Goal: Find specific page/section: Find specific page/section

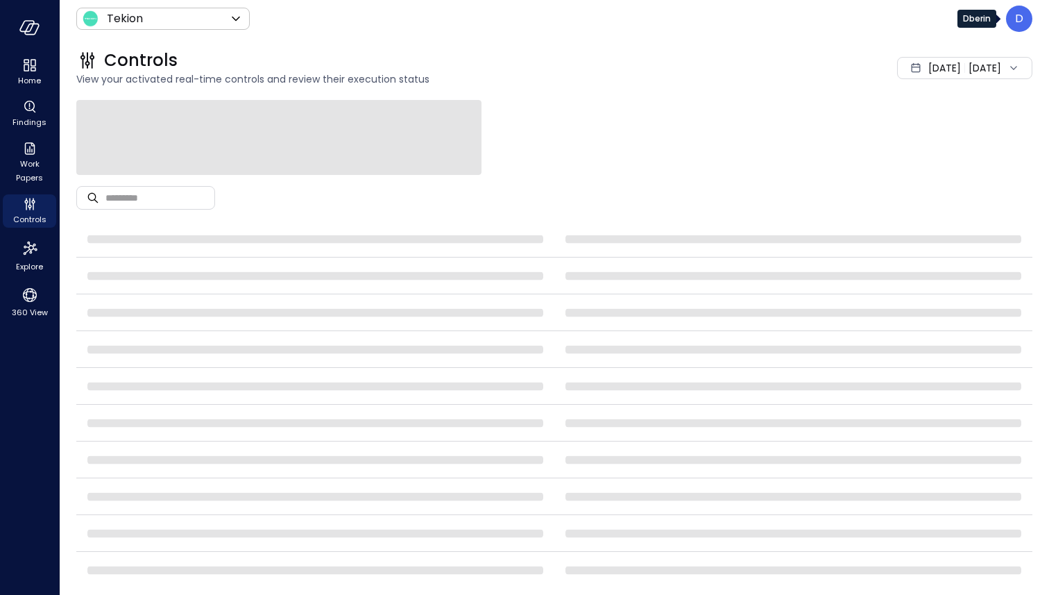
click at [1026, 28] on div "D" at bounding box center [1019, 19] width 26 height 26
click at [232, 21] on div at bounding box center [524, 297] width 1049 height 595
click at [233, 19] on icon at bounding box center [236, 18] width 17 height 17
click at [375, 47] on div at bounding box center [524, 297] width 1049 height 595
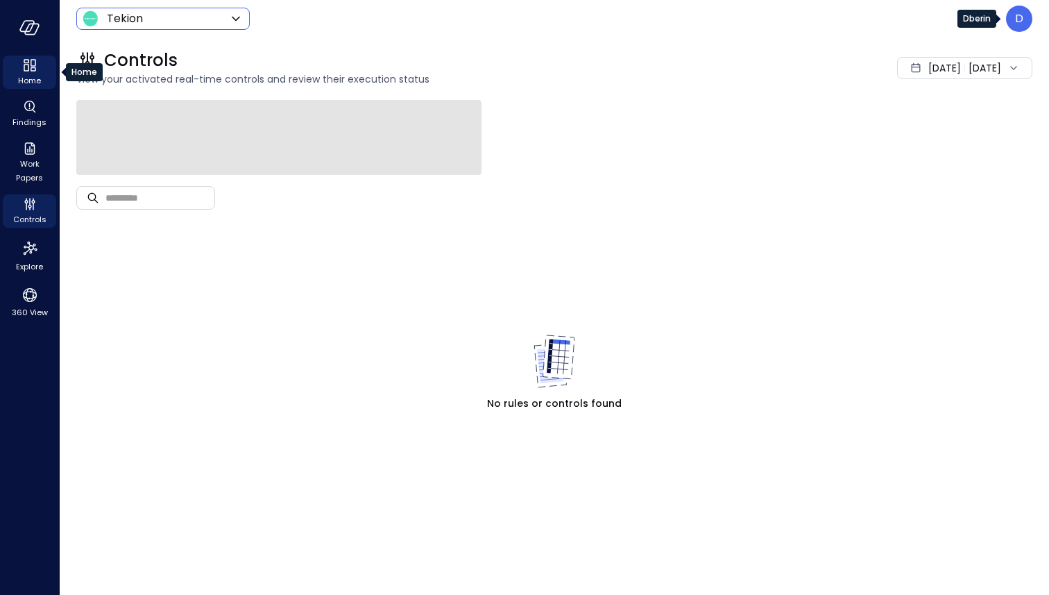
click at [42, 81] on div "Home" at bounding box center [29, 72] width 53 height 33
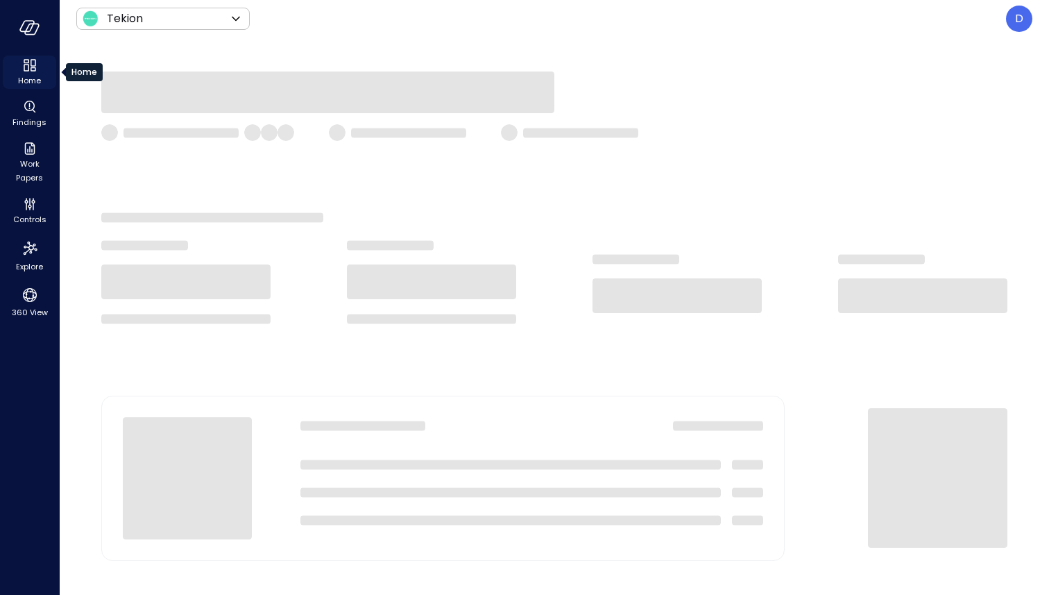
click at [24, 69] on icon "Home" at bounding box center [27, 67] width 6 height 7
click at [15, 36] on div at bounding box center [29, 28] width 59 height 56
click at [22, 33] on icon "button" at bounding box center [29, 27] width 21 height 15
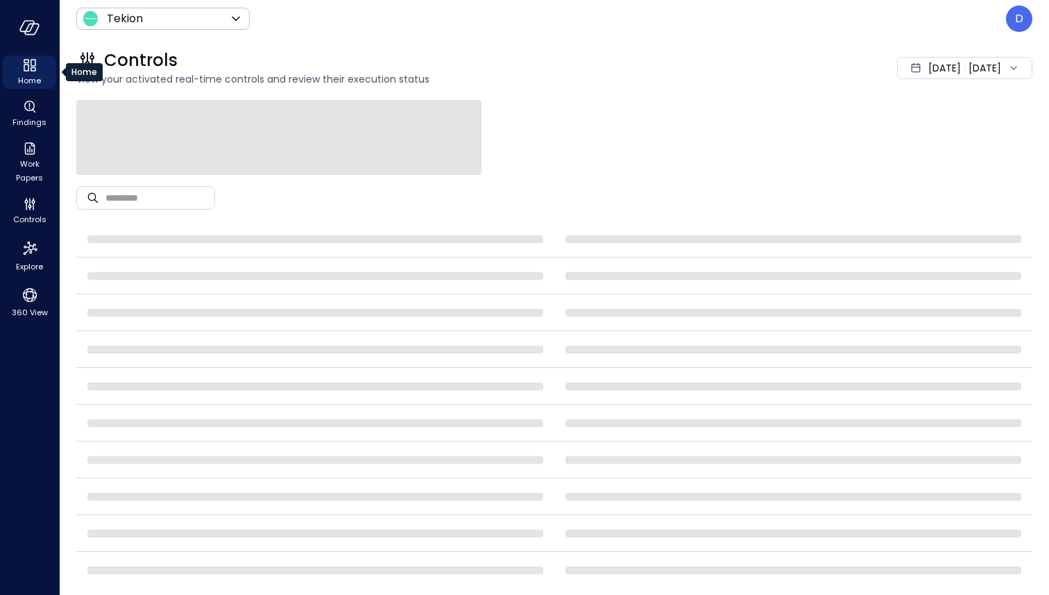
click at [23, 57] on icon "Home" at bounding box center [30, 65] width 17 height 17
click at [36, 62] on icon "Home" at bounding box center [30, 65] width 17 height 17
